Goal: Transaction & Acquisition: Download file/media

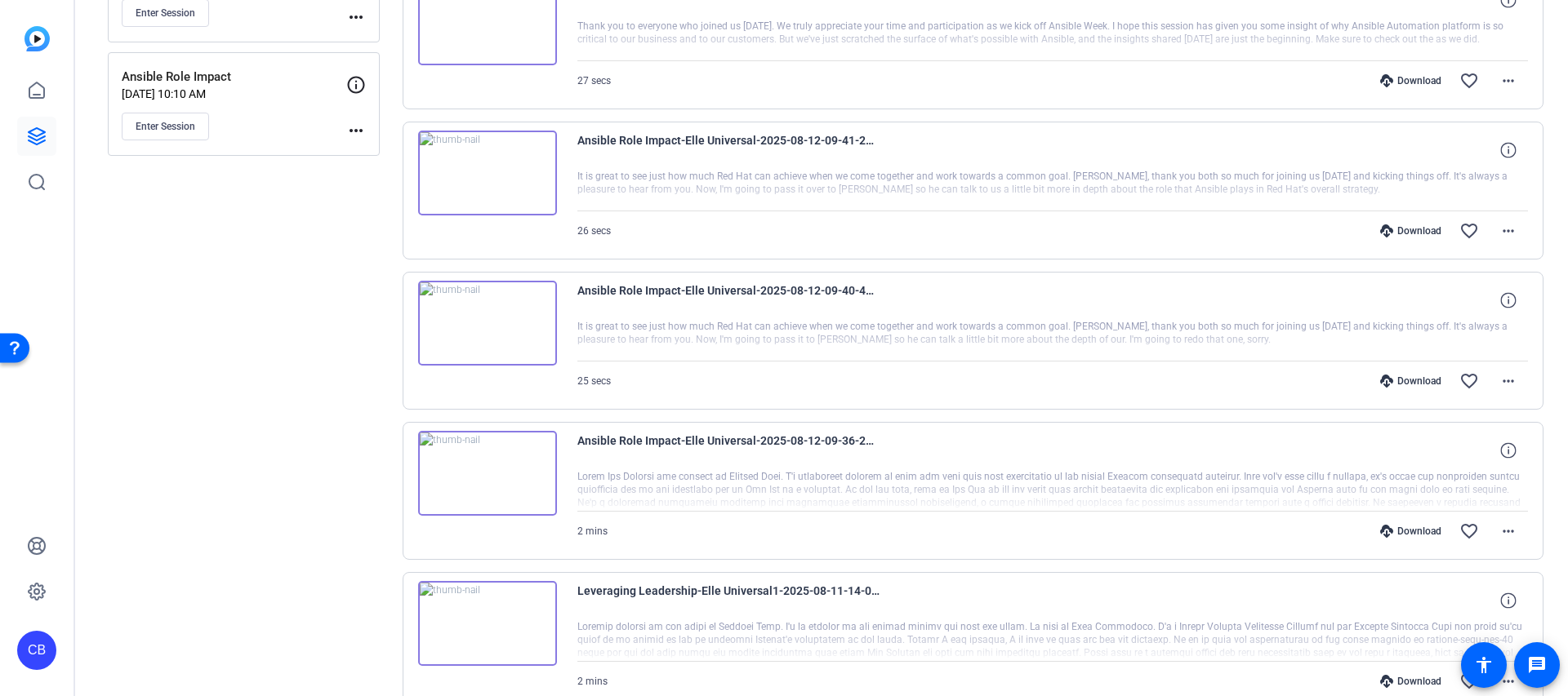
scroll to position [992, 0]
click at [1511, 527] on mat-icon "more_horiz" at bounding box center [1509, 533] width 20 height 20
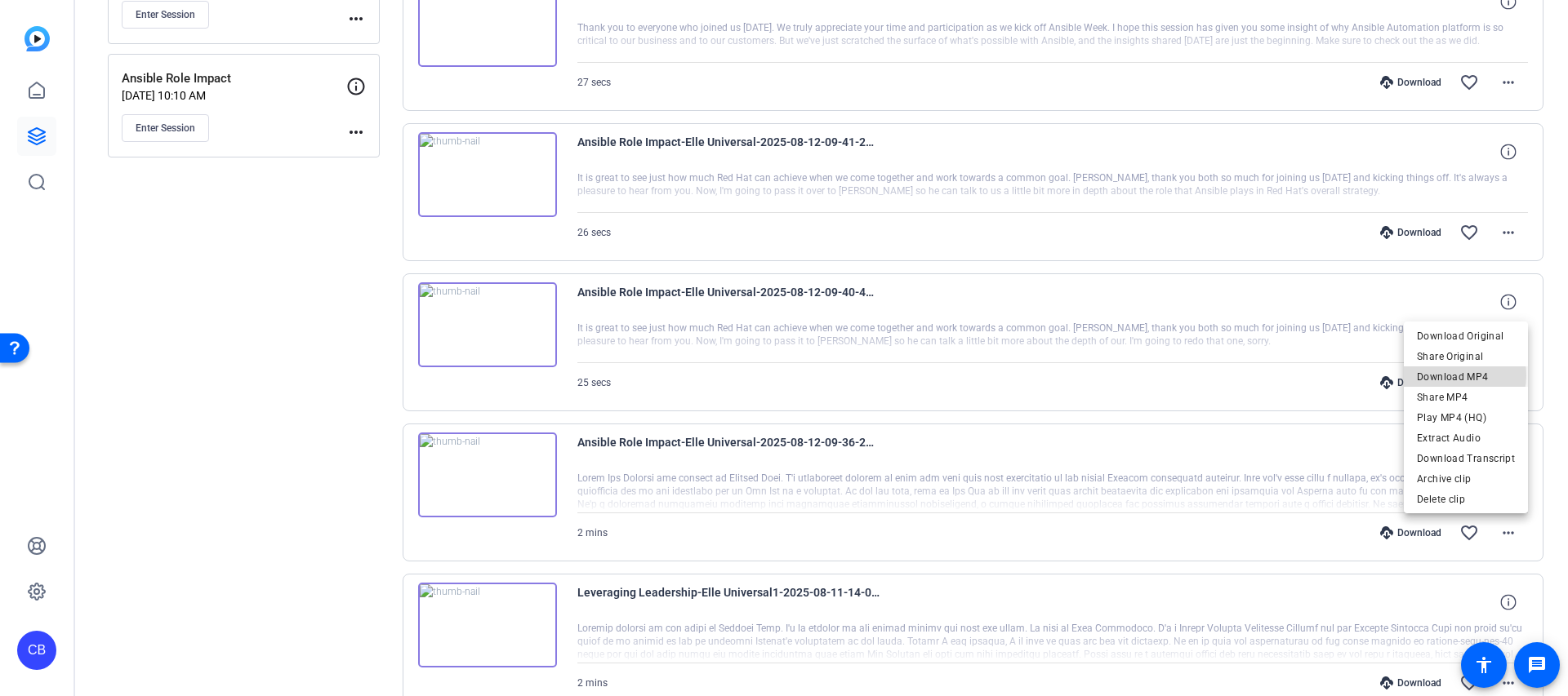
click at [1455, 376] on span "Download MP4" at bounding box center [1466, 378] width 98 height 20
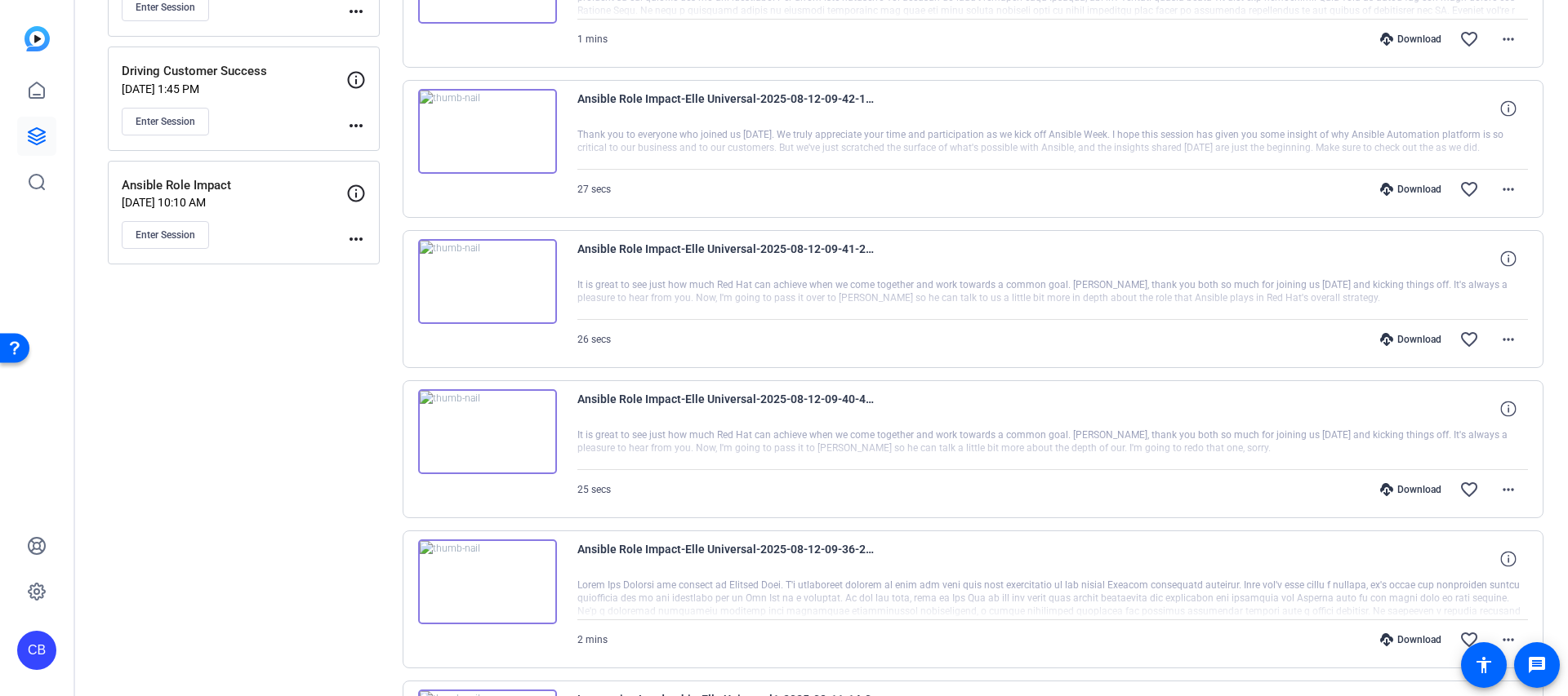
scroll to position [878, 0]
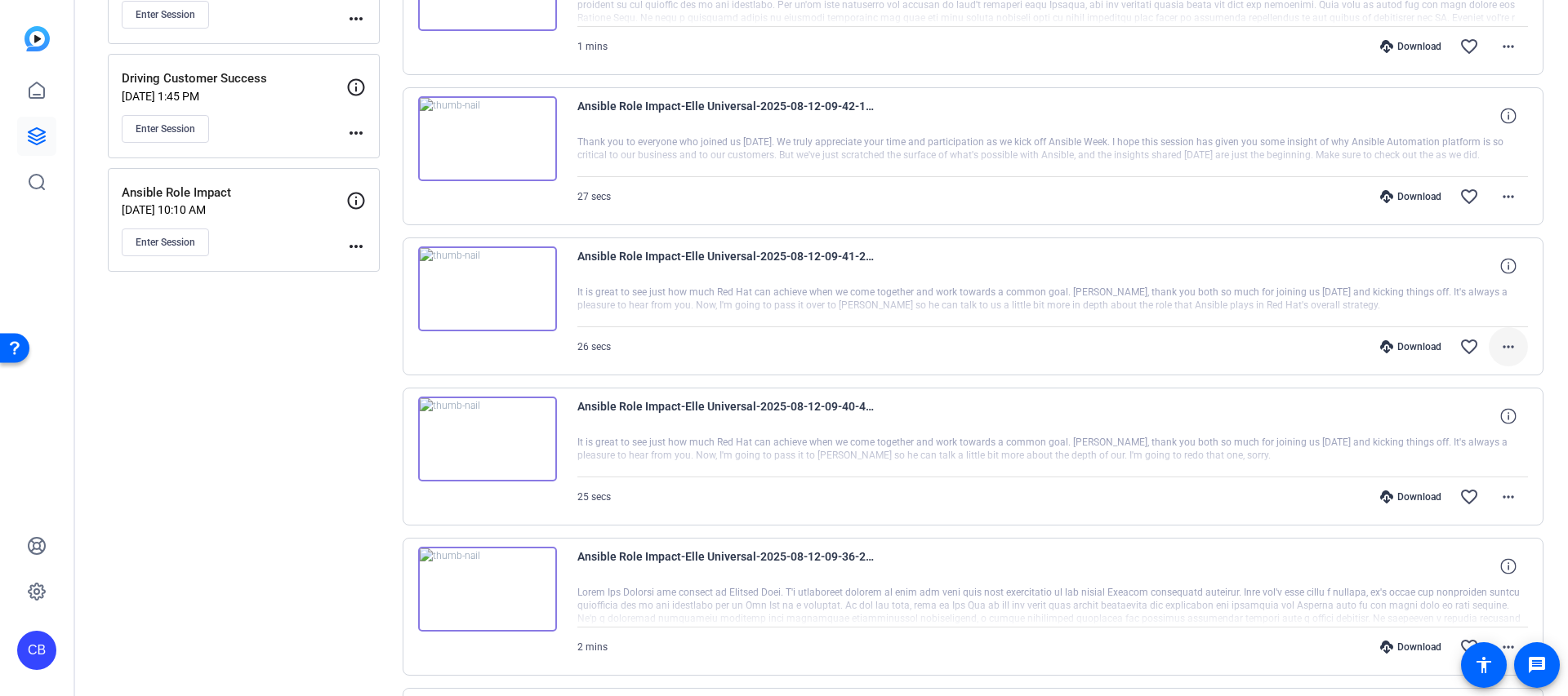
click at [1507, 348] on mat-icon "more_horiz" at bounding box center [1509, 347] width 20 height 20
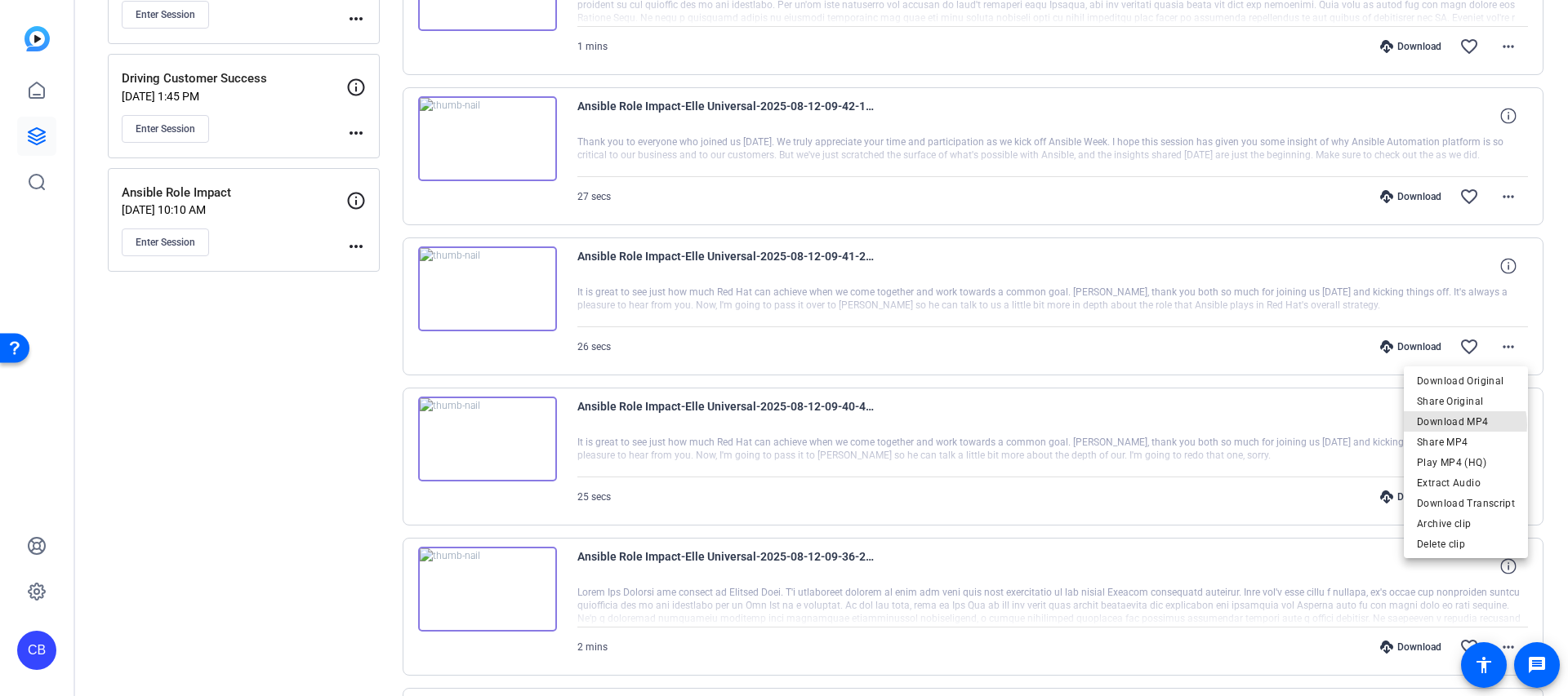
click at [1458, 425] on span "Download MP4" at bounding box center [1466, 422] width 98 height 20
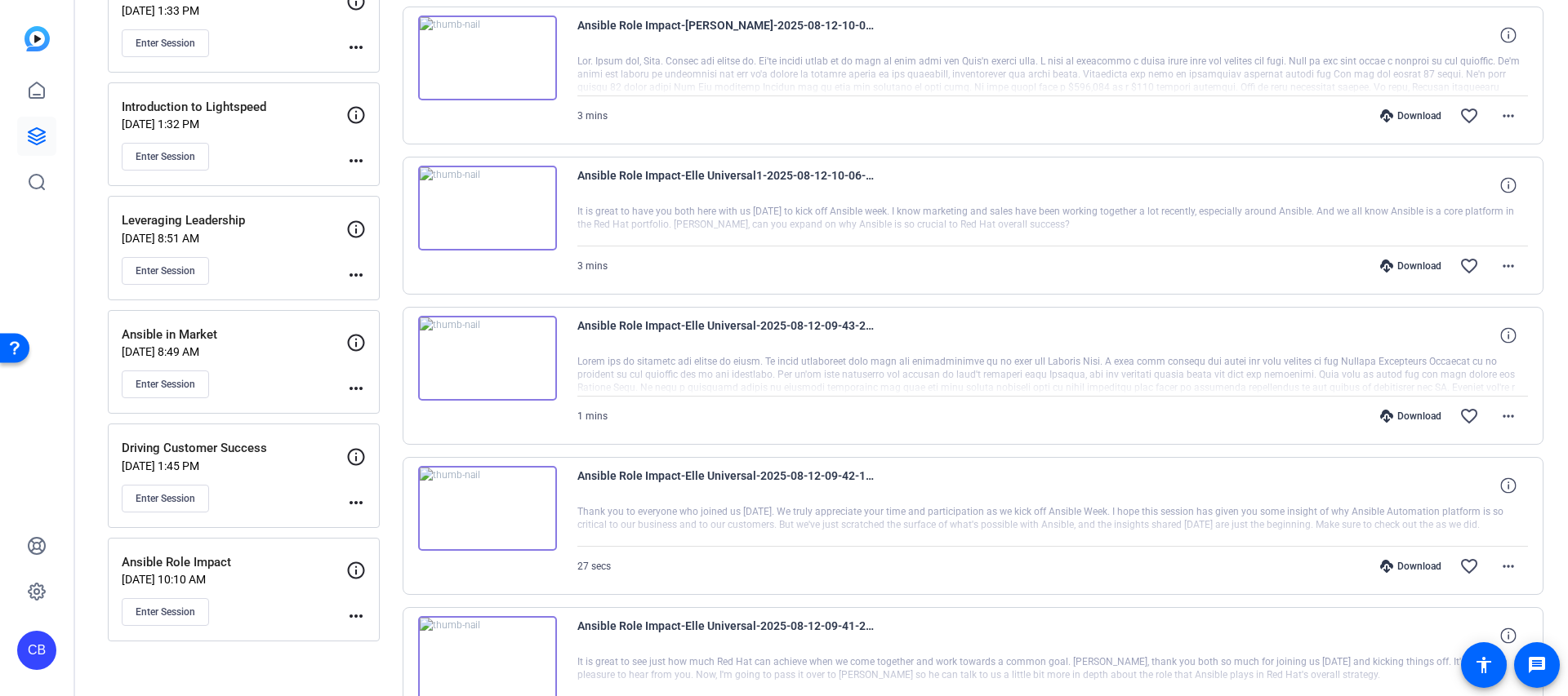
scroll to position [507, 0]
click at [1511, 413] on mat-icon "more_horiz" at bounding box center [1509, 417] width 20 height 20
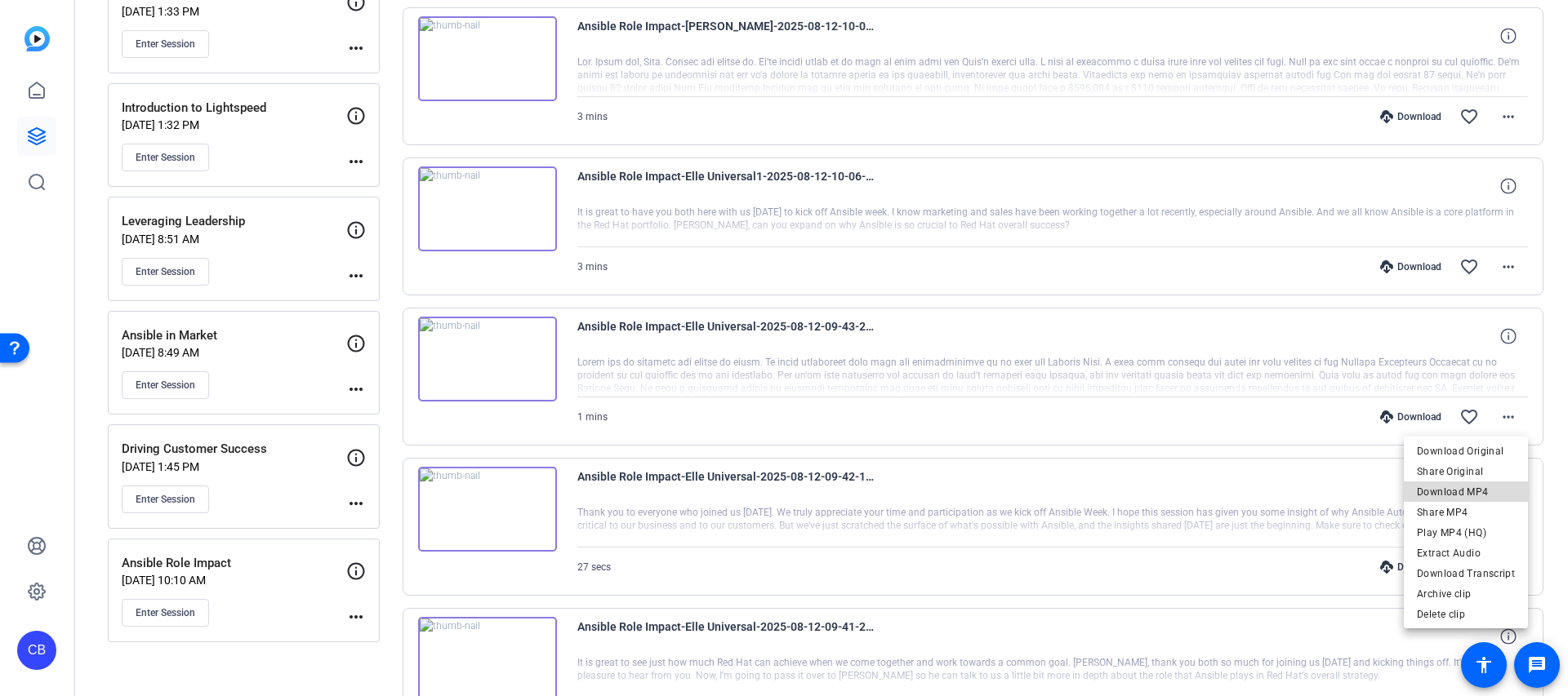
click at [1470, 489] on span "Download MP4" at bounding box center [1466, 492] width 98 height 20
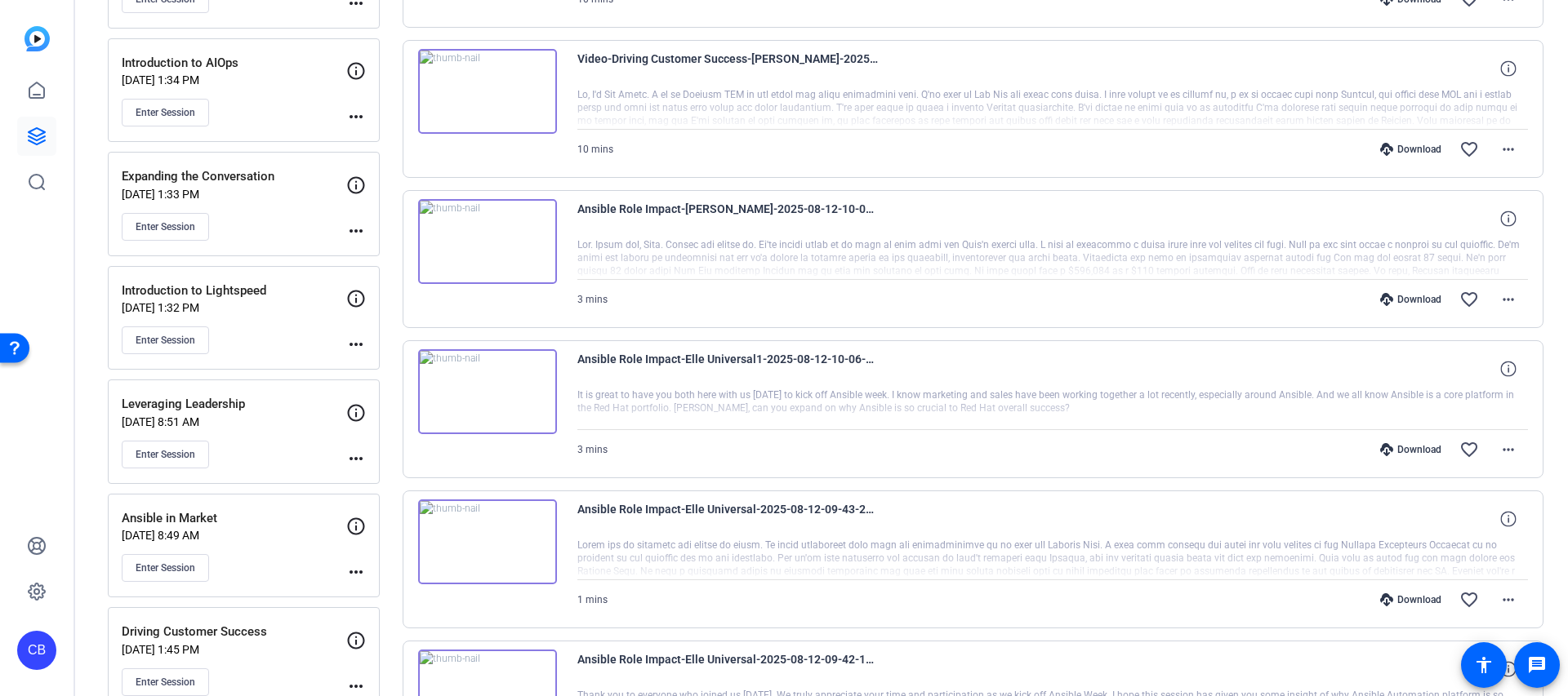
scroll to position [323, 0]
click at [1498, 457] on span at bounding box center [1509, 451] width 40 height 40
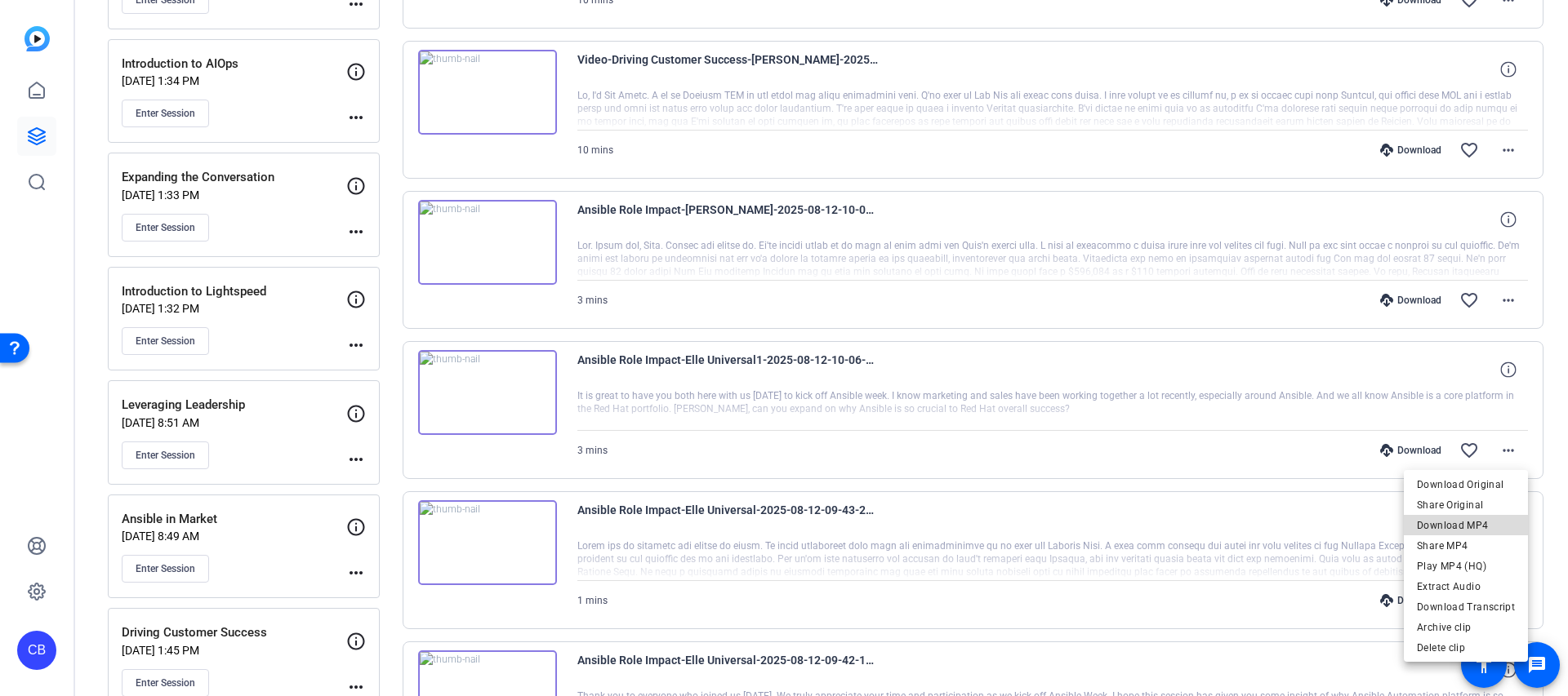
click at [1473, 522] on span "Download MP4" at bounding box center [1466, 526] width 98 height 20
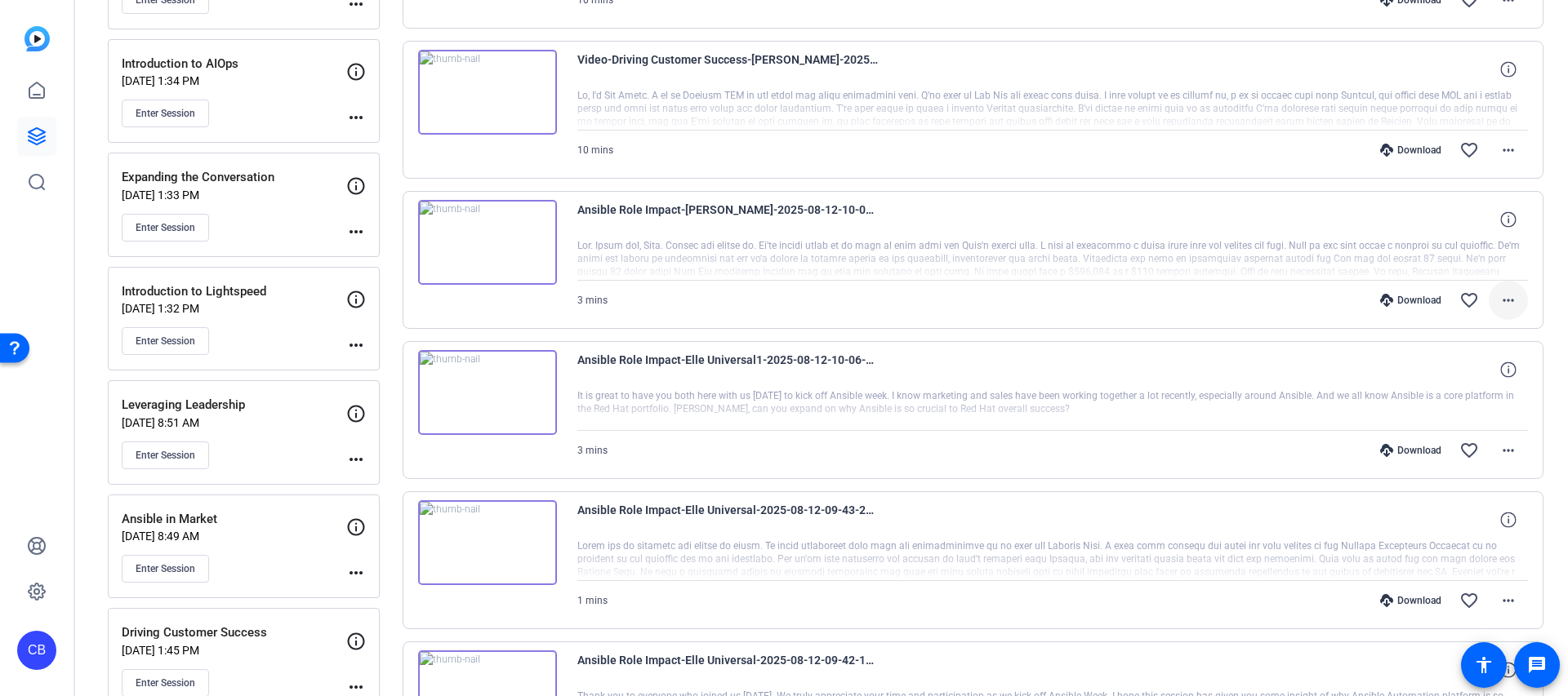
click at [1507, 297] on mat-icon "more_horiz" at bounding box center [1509, 301] width 20 height 20
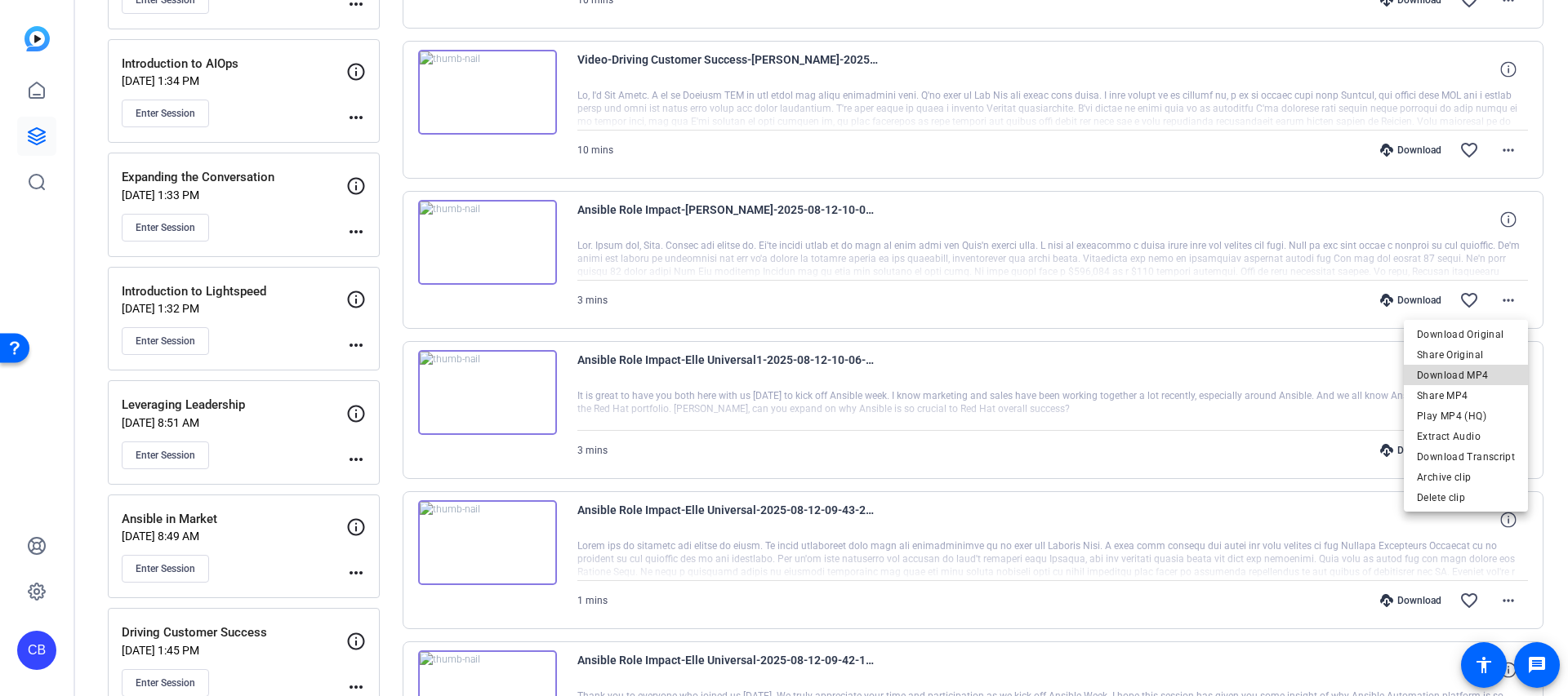
click at [1486, 380] on span "Download MP4" at bounding box center [1466, 376] width 98 height 20
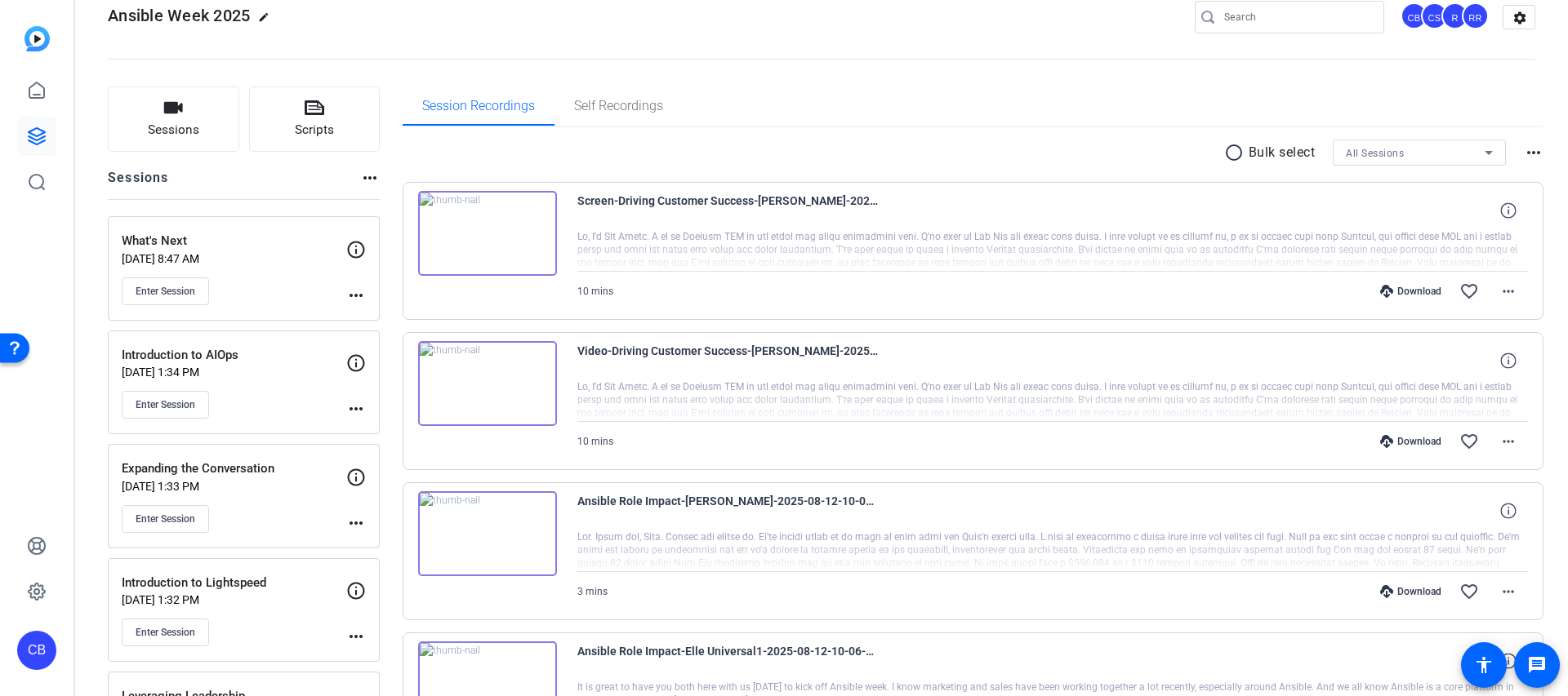
scroll to position [0, 0]
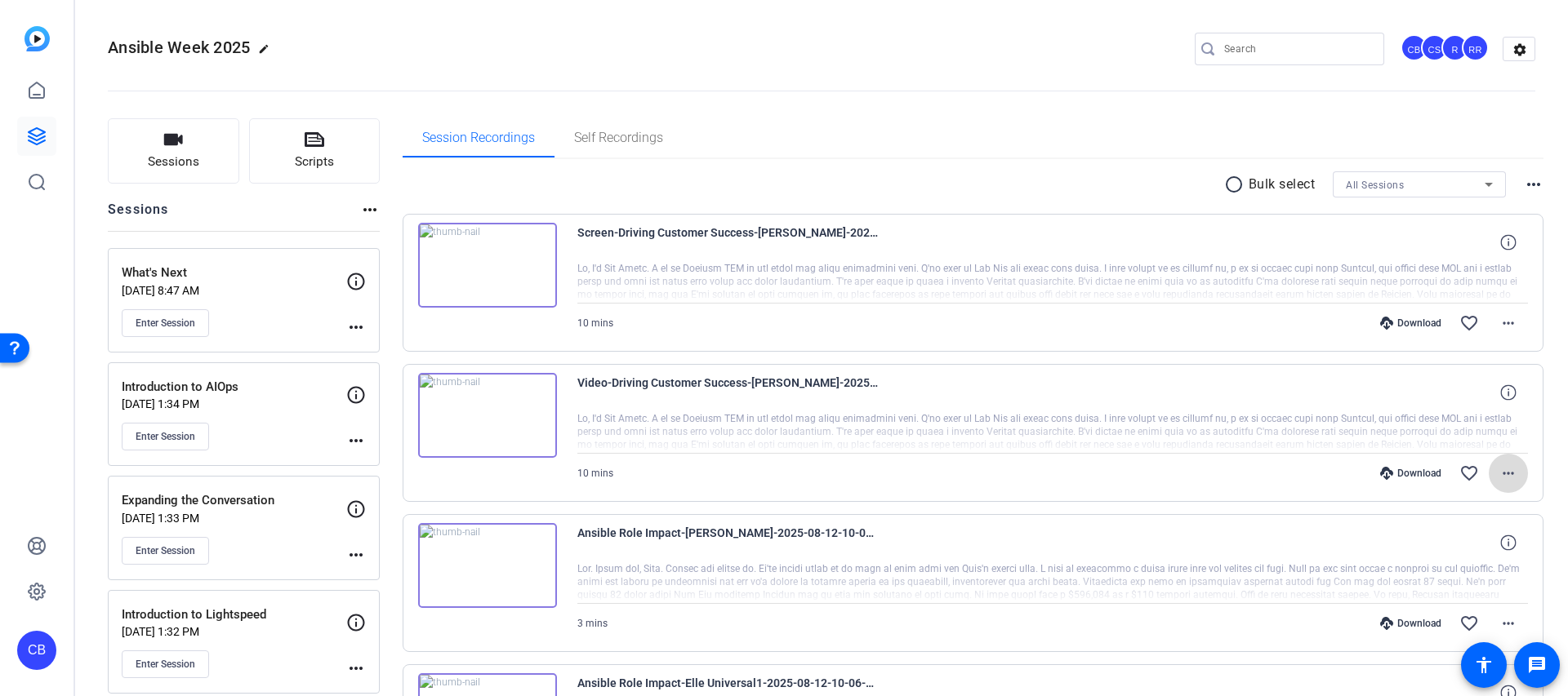
click at [1507, 476] on mat-icon "more_horiz" at bounding box center [1509, 474] width 20 height 20
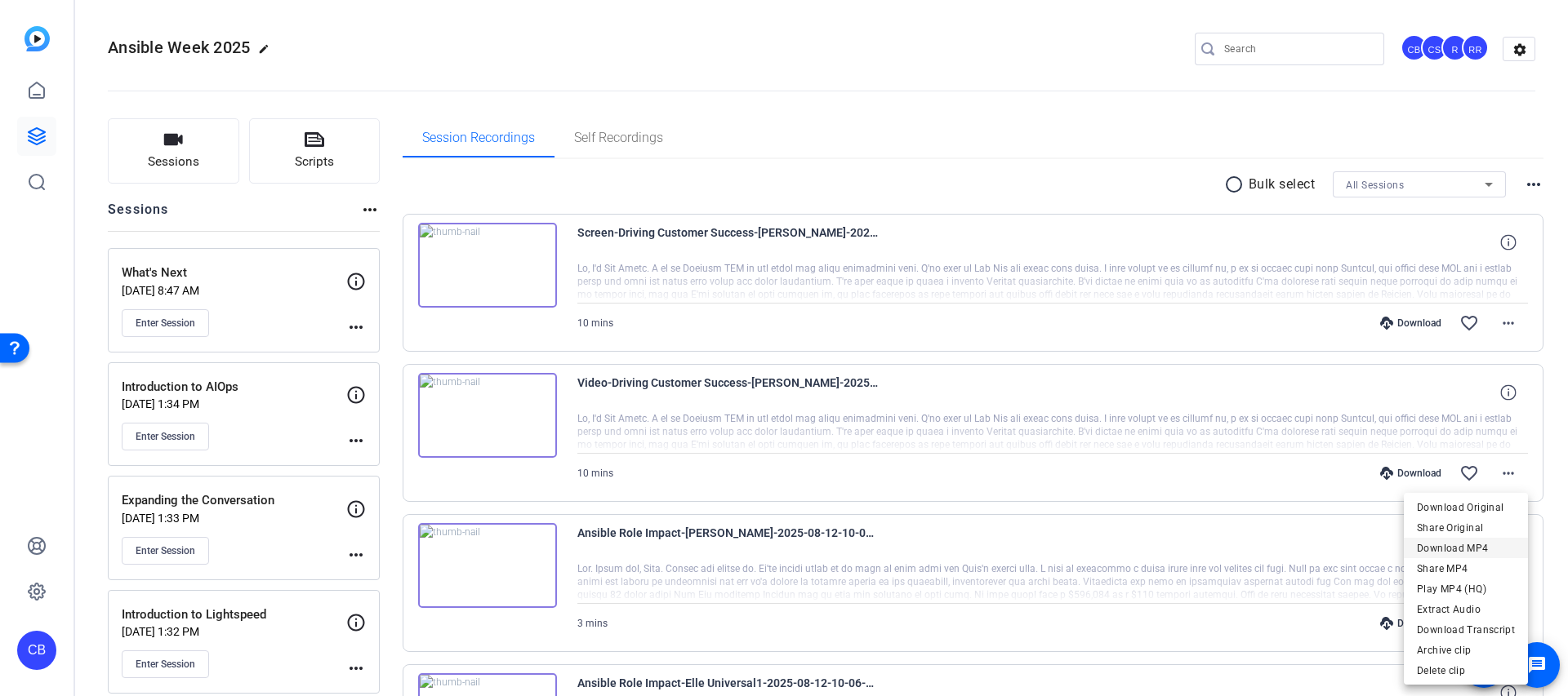
click at [1497, 543] on span "Download MP4" at bounding box center [1466, 549] width 98 height 20
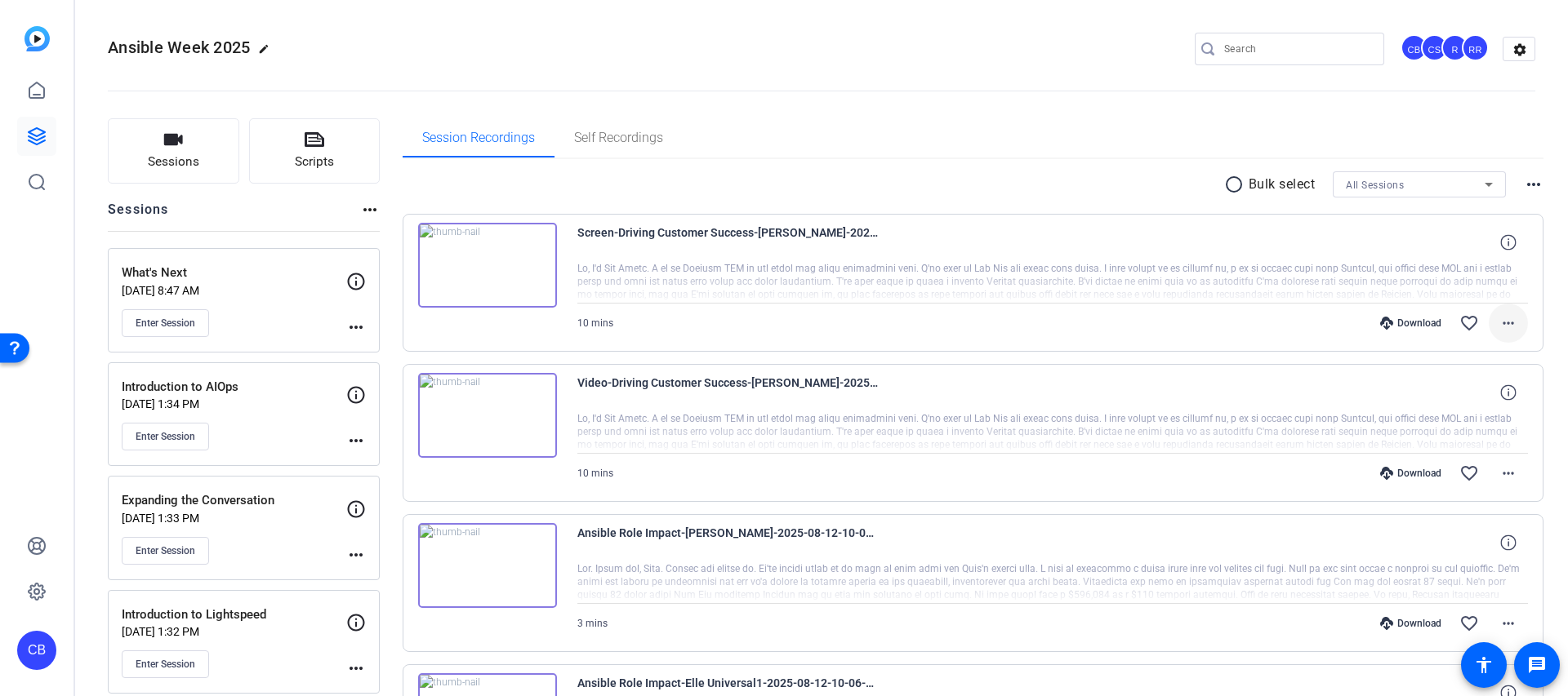
click at [1504, 327] on mat-icon "more_horiz" at bounding box center [1509, 323] width 20 height 20
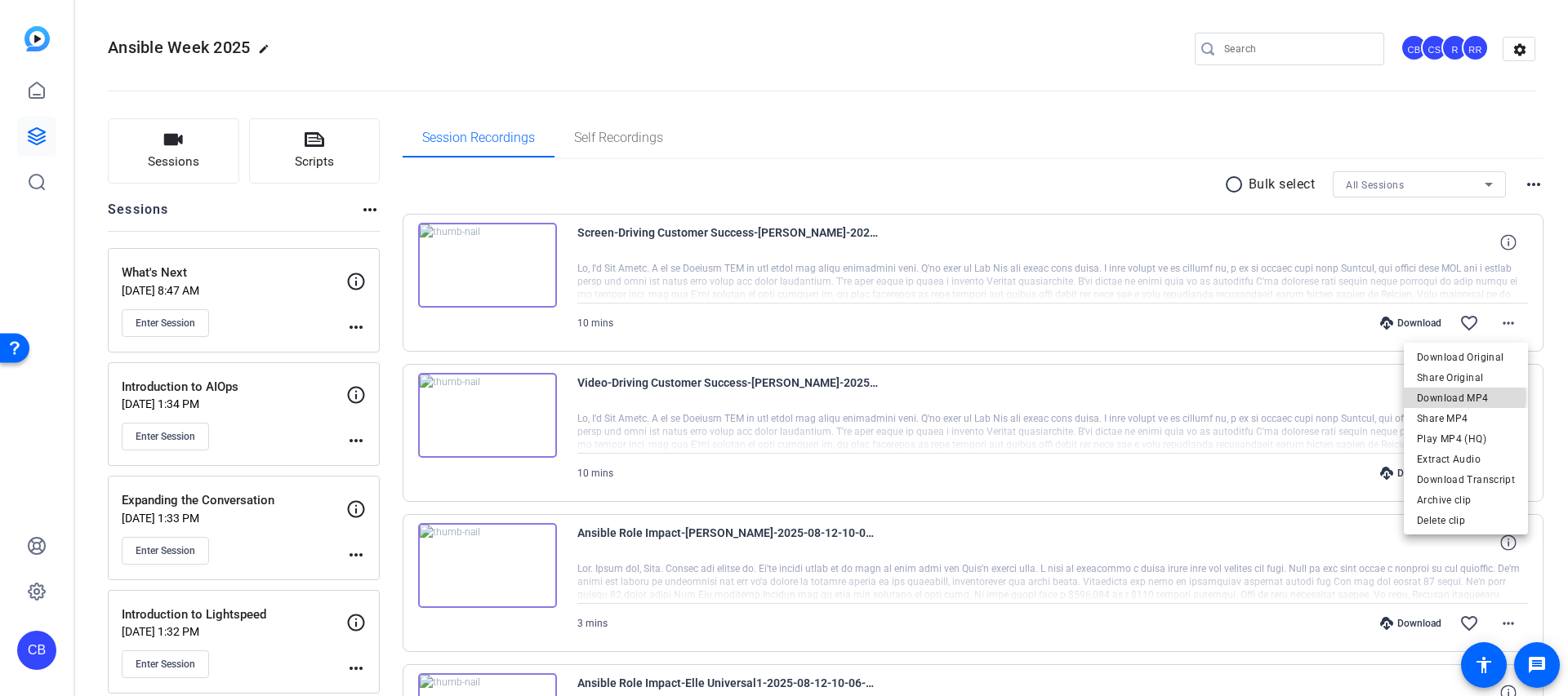
click at [1462, 396] on span "Download MP4" at bounding box center [1466, 398] width 98 height 20
